Goal: Task Accomplishment & Management: Complete application form

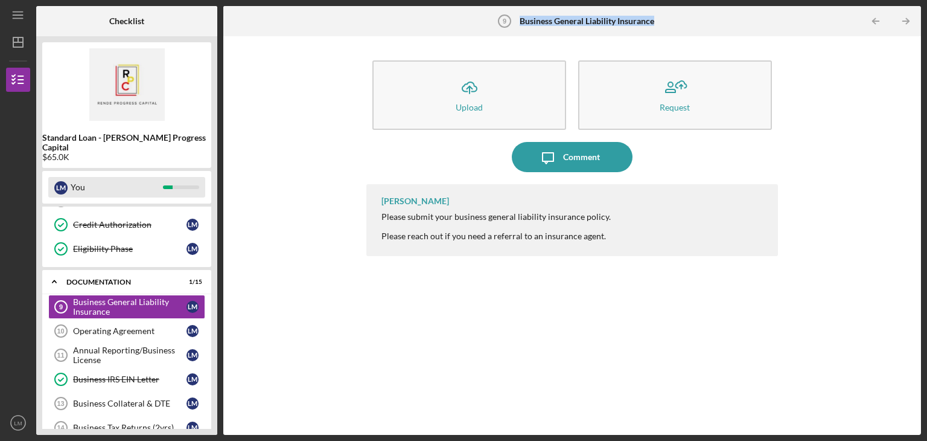
scroll to position [193, 0]
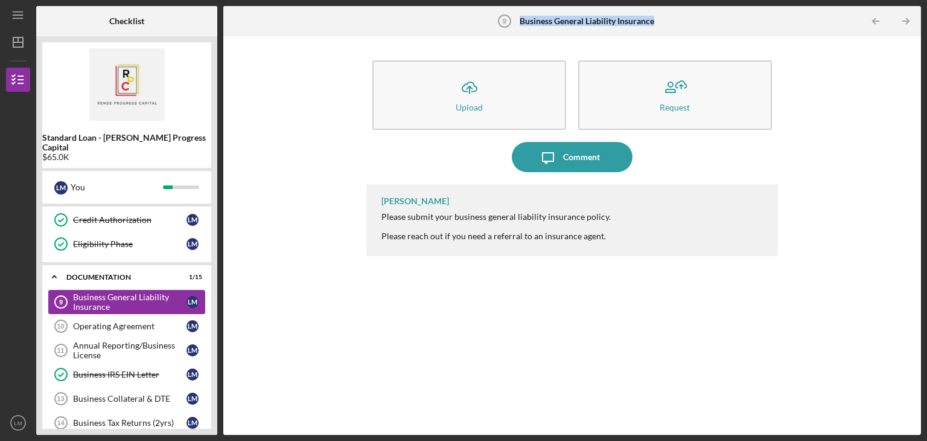
click at [147, 292] on div "Business General Liability Insurance" at bounding box center [130, 301] width 114 height 19
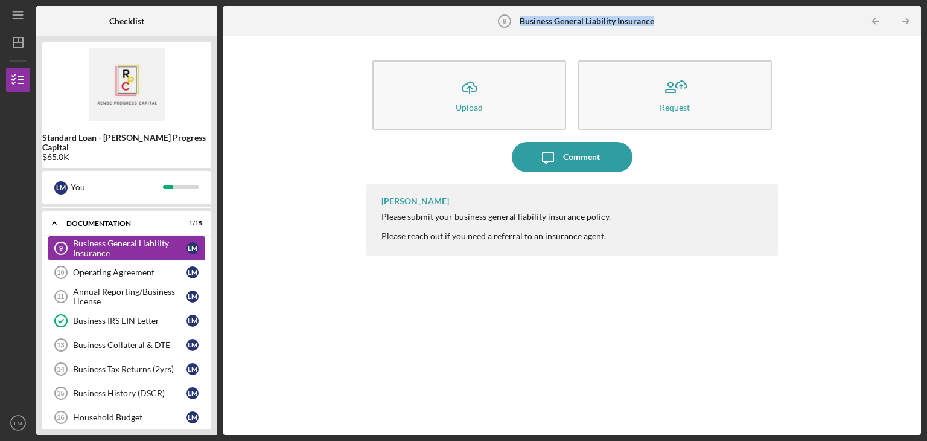
scroll to position [247, 0]
click at [85, 267] on div "Operating Agreement" at bounding box center [130, 272] width 114 height 10
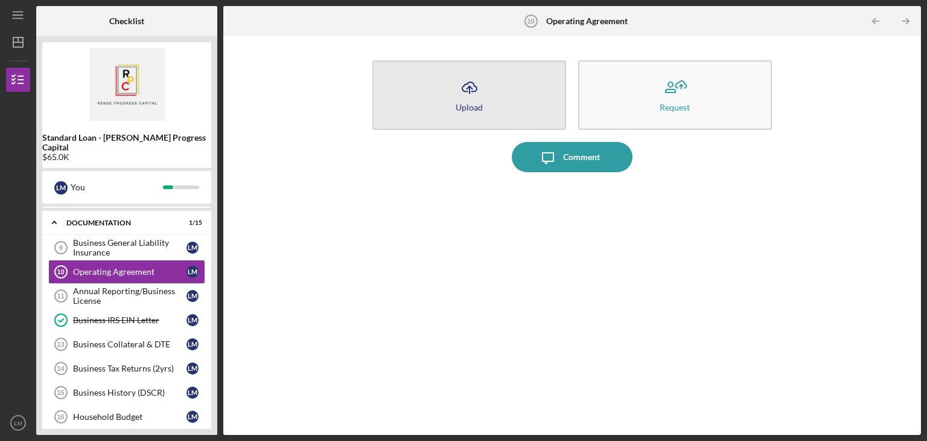
click at [469, 86] on icon "Icon/Upload" at bounding box center [470, 87] width 30 height 30
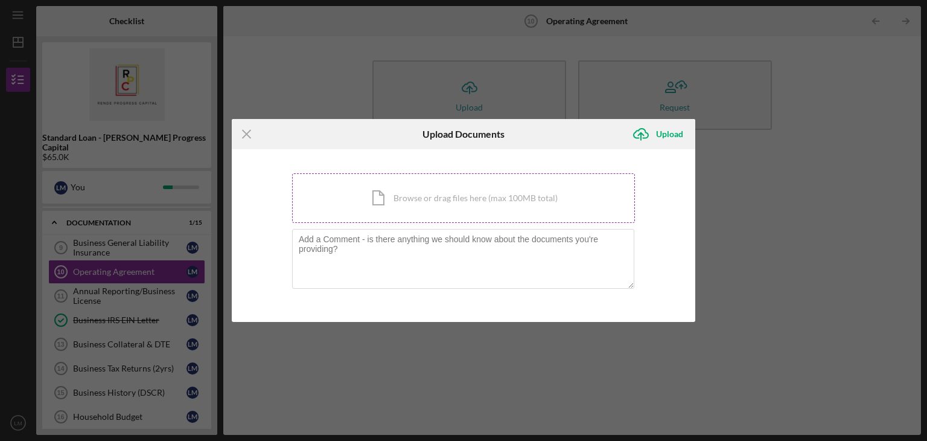
click at [408, 208] on div "Icon/Document Browse or drag files here (max 100MB total) Tap to choose files o…" at bounding box center [463, 198] width 343 height 50
click at [860, 209] on div "Icon/Menu Close Upload Documents Icon/Upload Upload You're uploading documents …" at bounding box center [463, 220] width 927 height 441
click at [251, 134] on icon "Icon/Menu Close" at bounding box center [247, 134] width 30 height 30
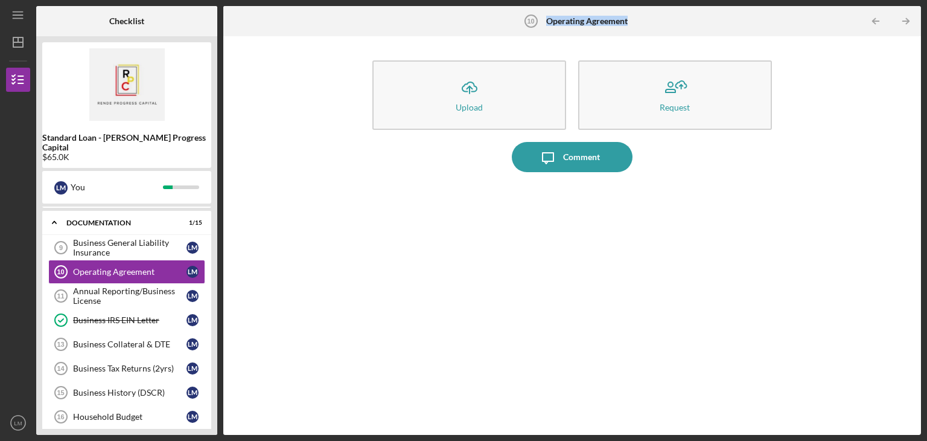
drag, startPoint x: 634, startPoint y: 20, endPoint x: 546, endPoint y: 27, distance: 87.8
click at [546, 27] on div "Operating Agreement 10 Operating Agreement" at bounding box center [572, 21] width 232 height 30
copy div "Operating Agreement"
